Goal: Transaction & Acquisition: Purchase product/service

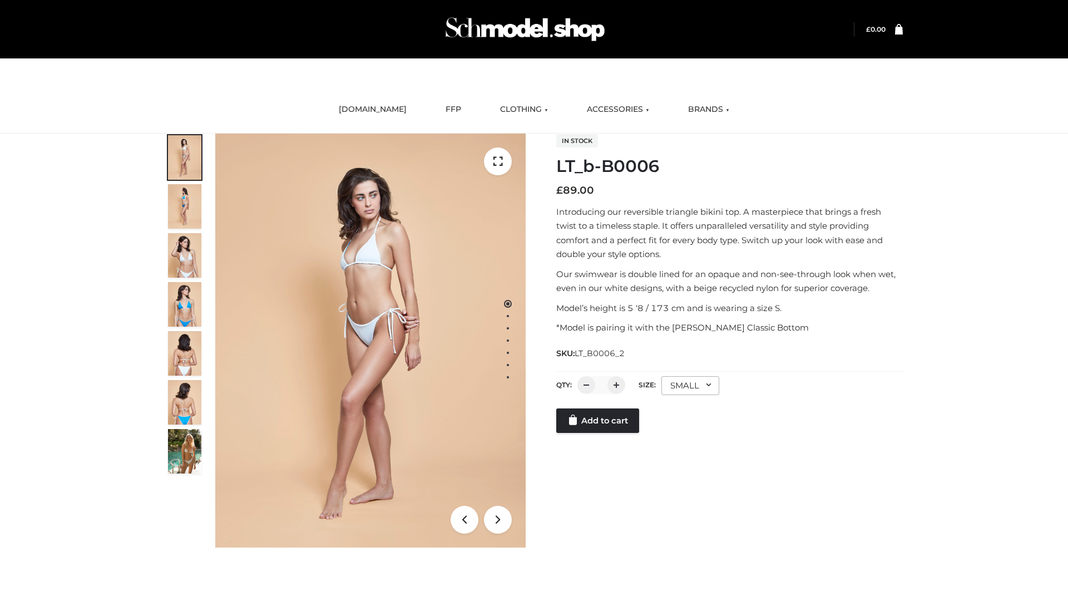
click at [599, 433] on link "Add to cart" at bounding box center [597, 420] width 83 height 24
